Goal: Information Seeking & Learning: Learn about a topic

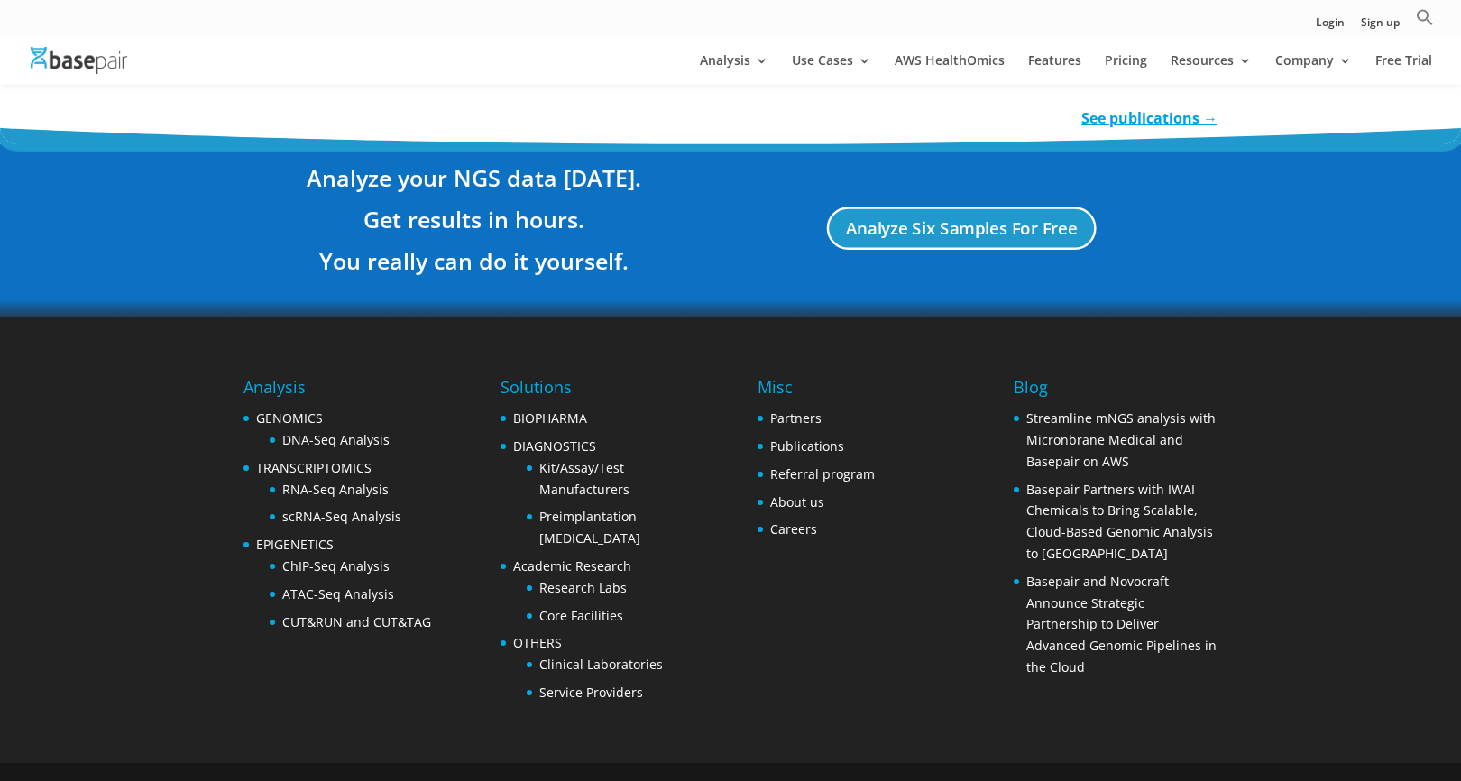
scroll to position [3350, 0]
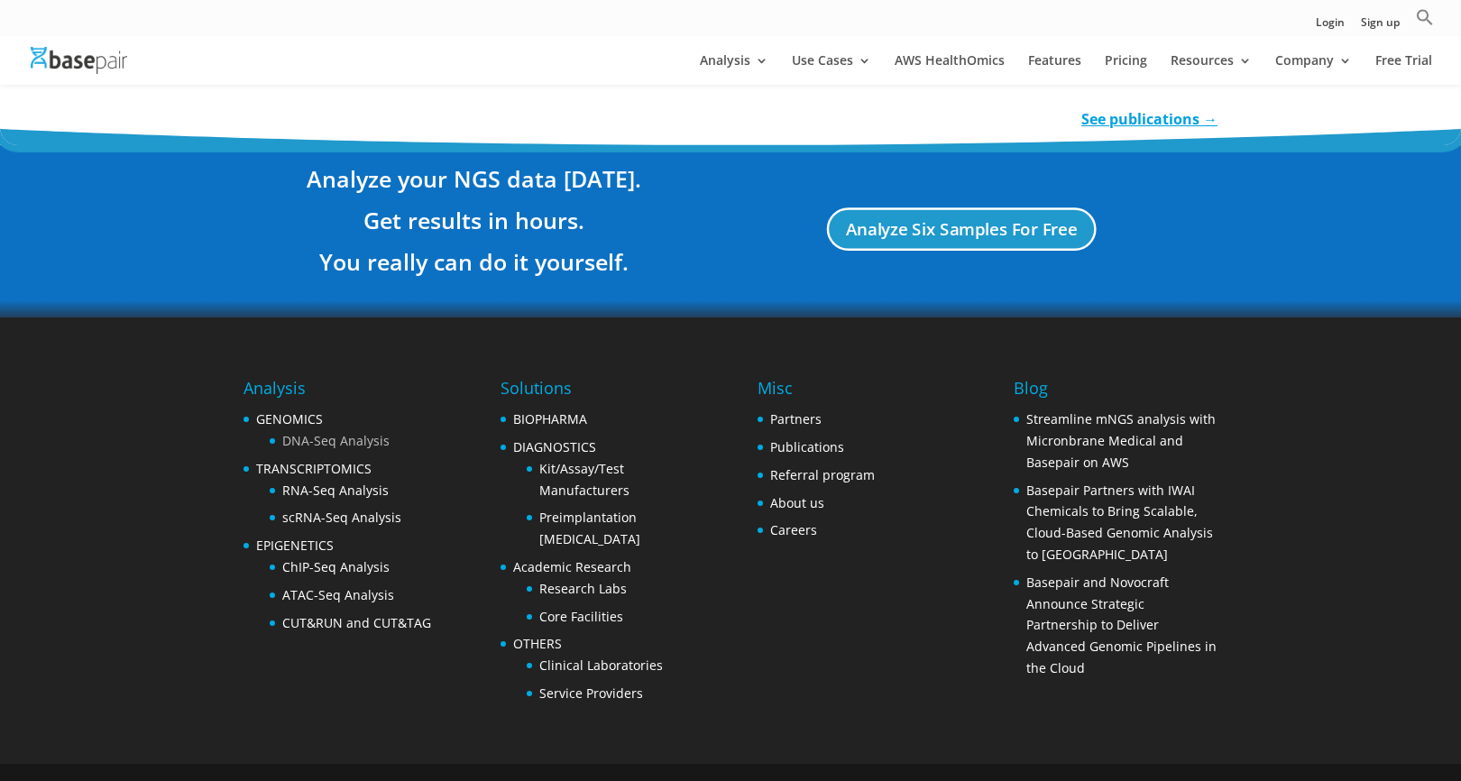
click at [313, 432] on link "DNA-Seq Analysis" at bounding box center [335, 440] width 107 height 17
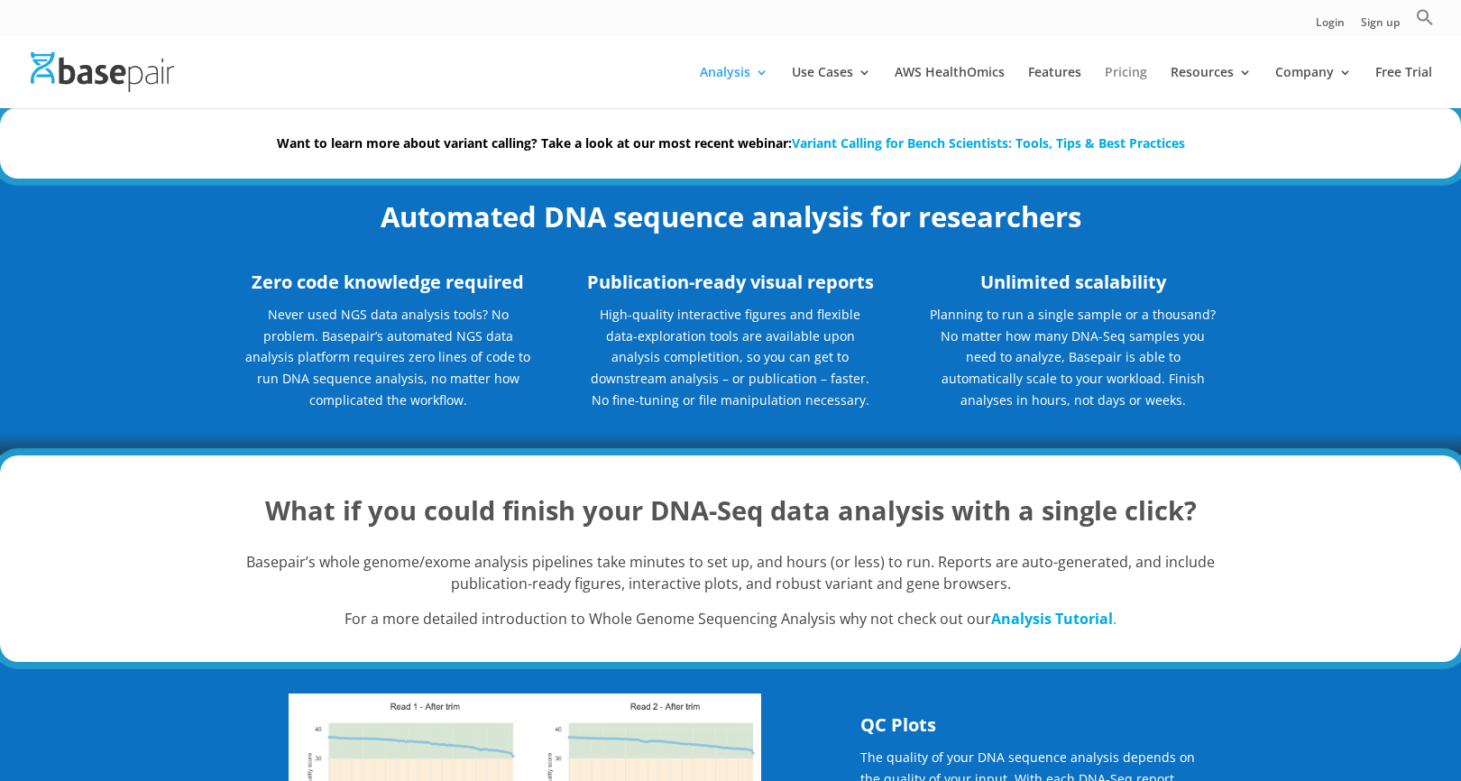
click at [1133, 75] on link "Pricing" at bounding box center [1126, 87] width 42 height 42
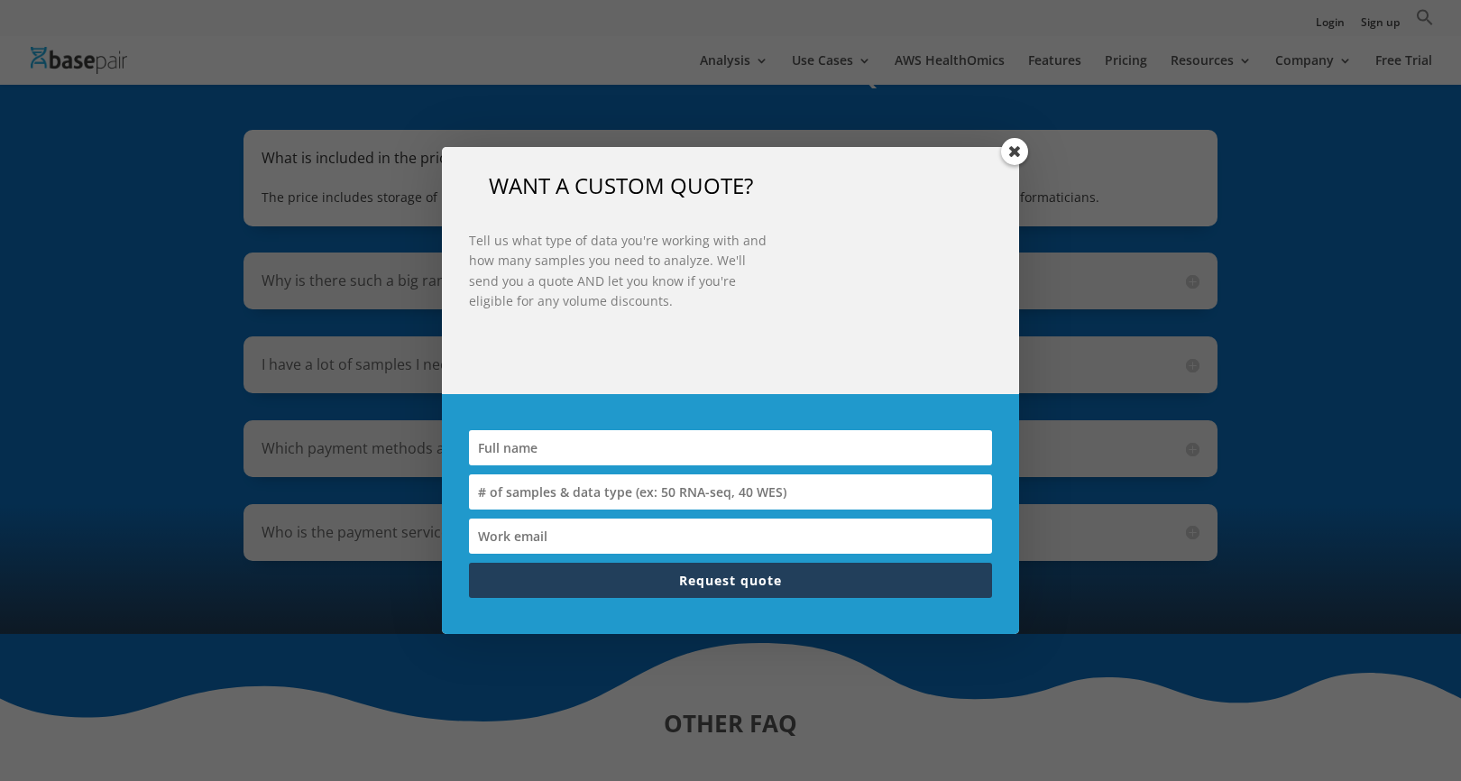
scroll to position [1378, 0]
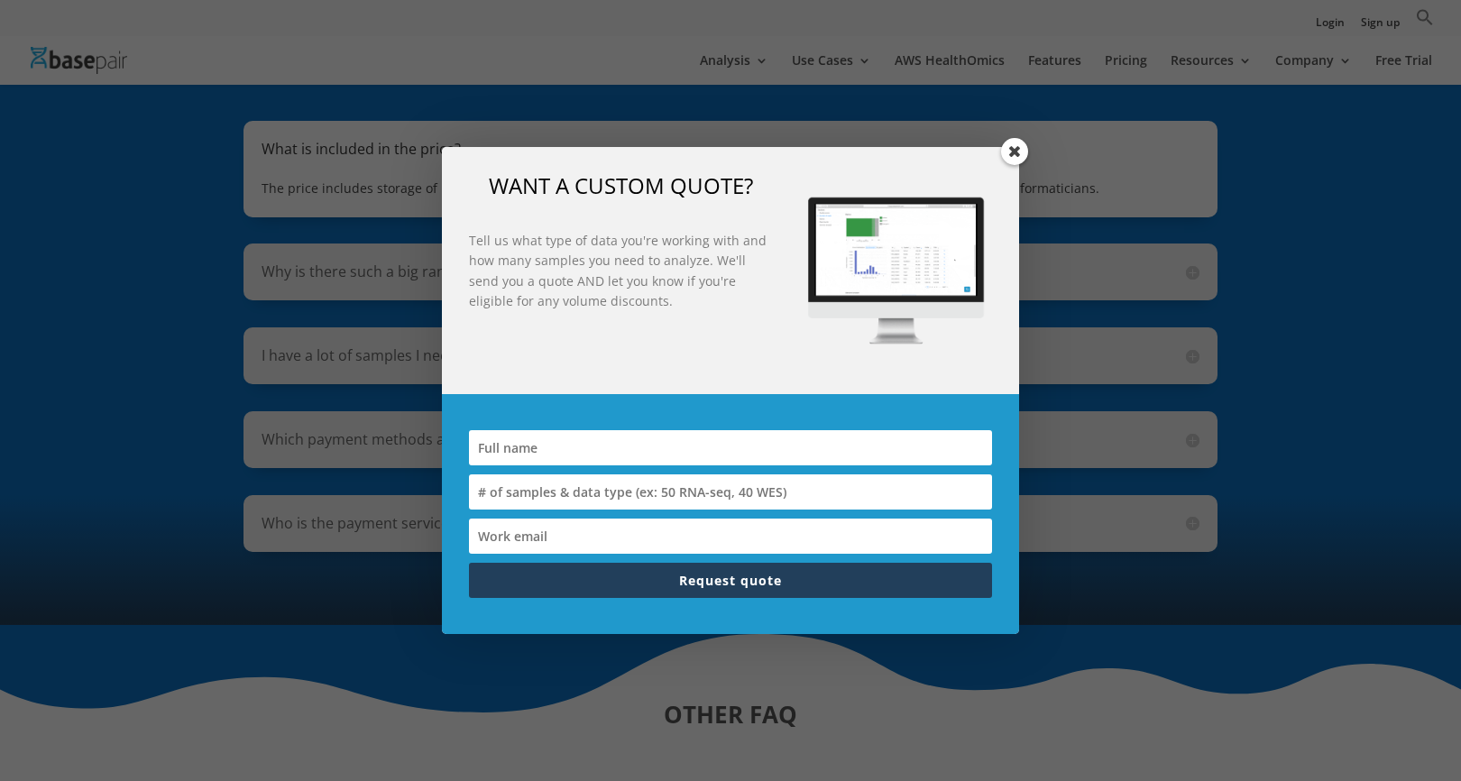
click at [1017, 152] on span at bounding box center [1014, 151] width 27 height 27
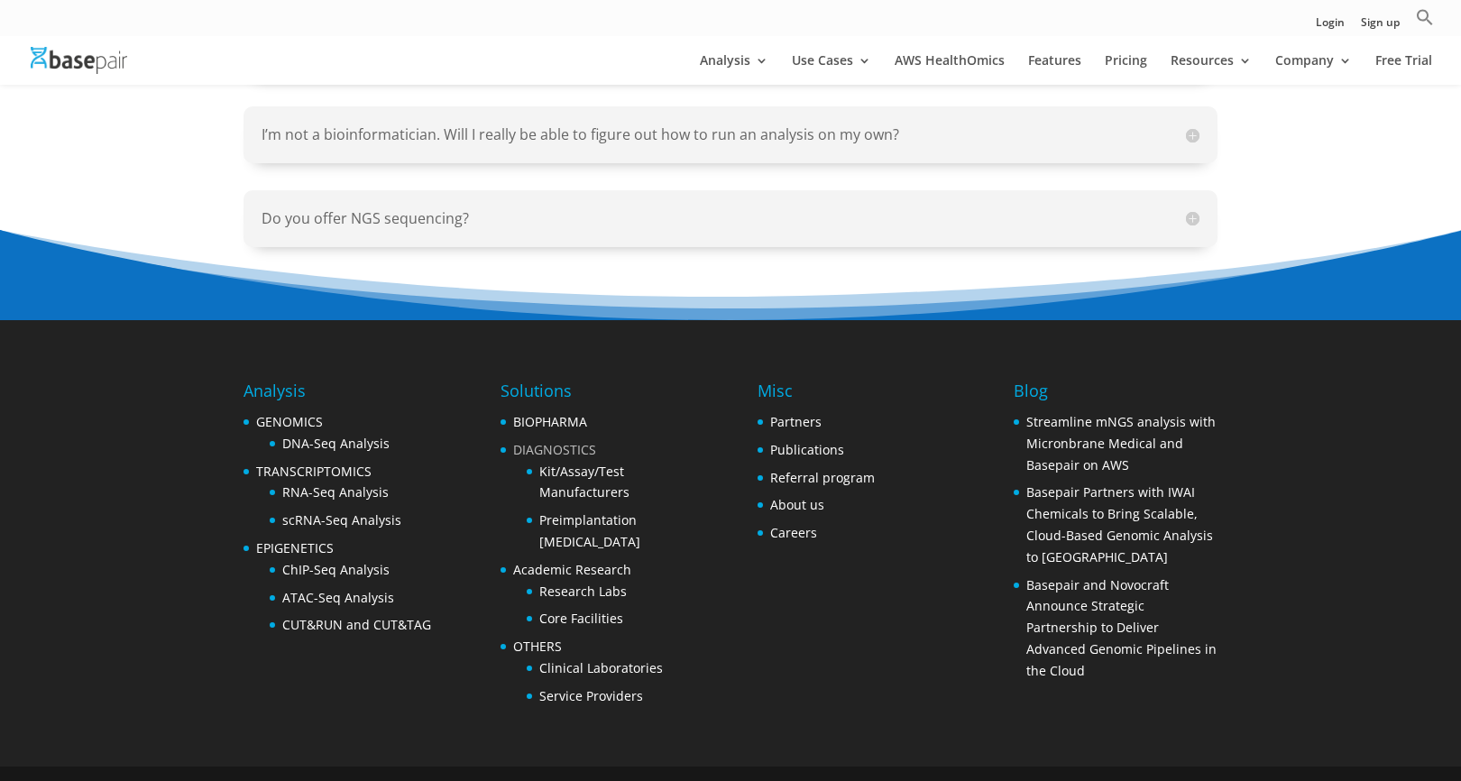
scroll to position [2243, 0]
